Goal: Task Accomplishment & Management: Manage account settings

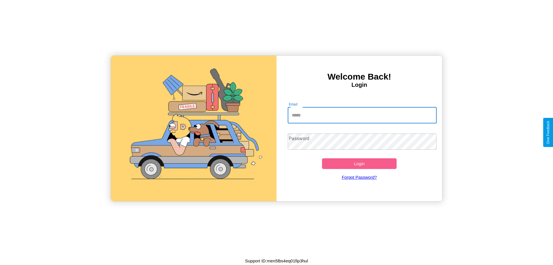
click at [362, 115] on input "Email" at bounding box center [362, 115] width 149 height 16
type input "**********"
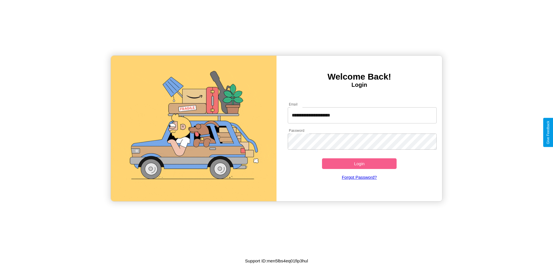
click at [359, 163] on button "Login" at bounding box center [359, 163] width 75 height 11
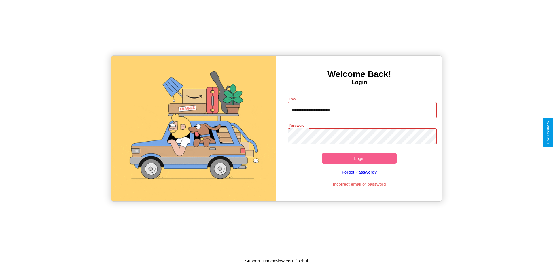
click at [359, 158] on button "Login" at bounding box center [359, 158] width 75 height 11
